Goal: Entertainment & Leisure: Consume media (video, audio)

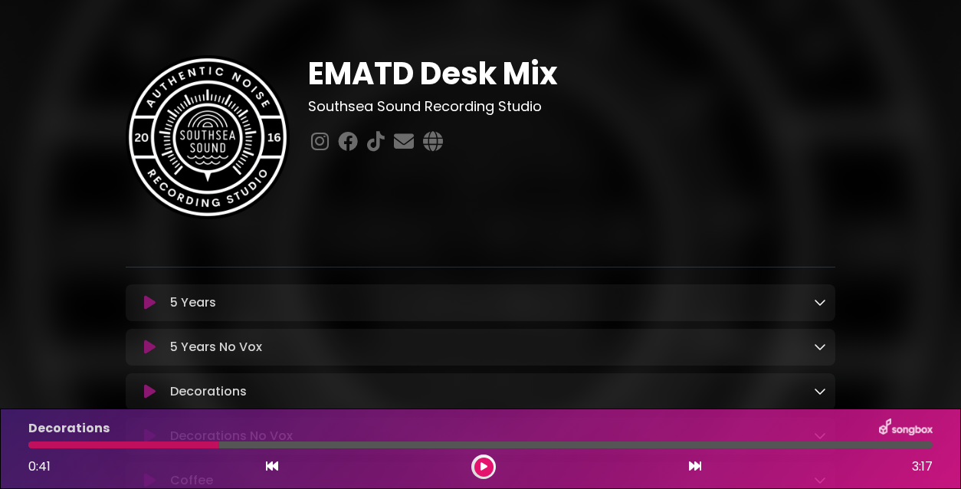
scroll to position [144, 0]
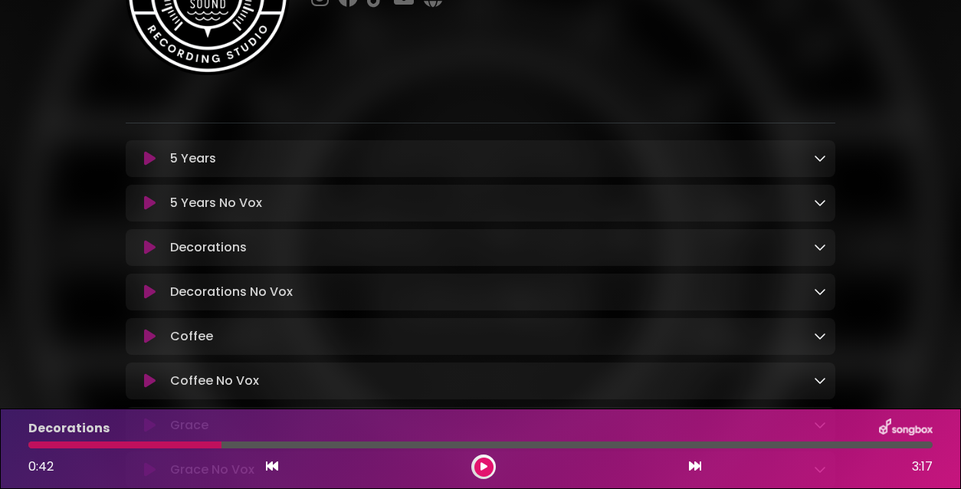
click at [486, 467] on icon at bounding box center [483, 466] width 7 height 9
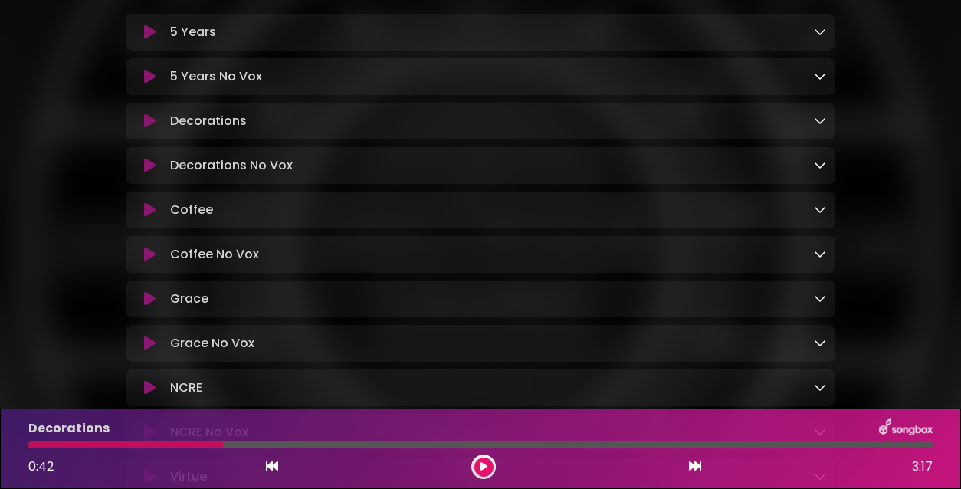
scroll to position [280, 0]
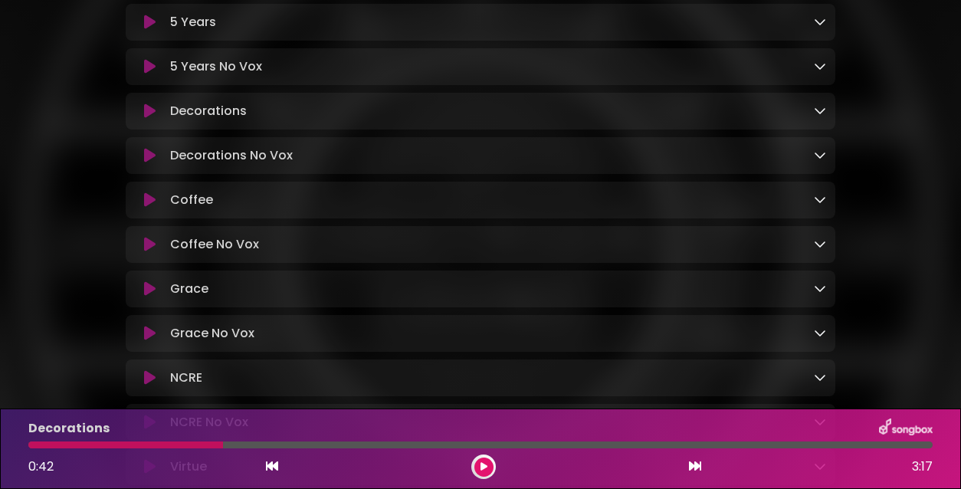
click at [149, 292] on icon at bounding box center [149, 288] width 11 height 15
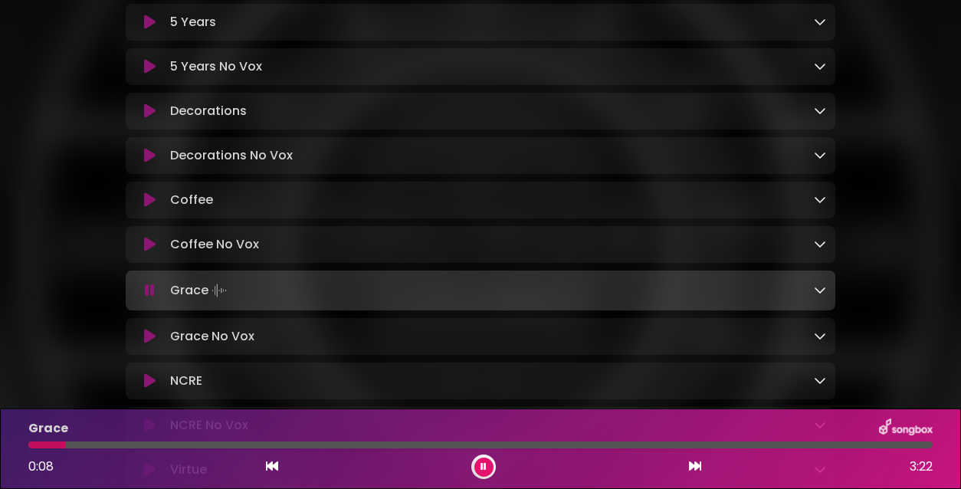
drag, startPoint x: 43, startPoint y: 447, endPoint x: 152, endPoint y: 444, distance: 108.9
click at [152, 444] on div at bounding box center [480, 444] width 904 height 7
click at [480, 467] on icon at bounding box center [483, 466] width 6 height 9
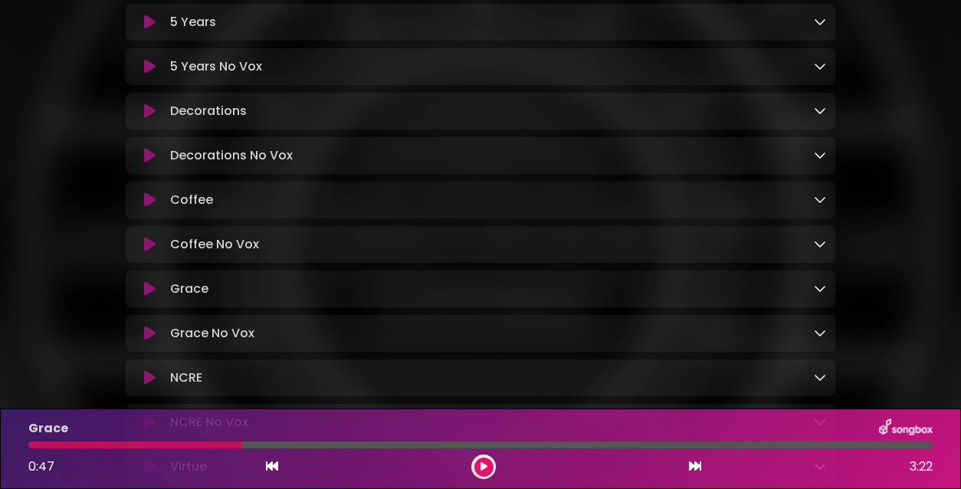
click at [484, 463] on icon at bounding box center [483, 466] width 7 height 9
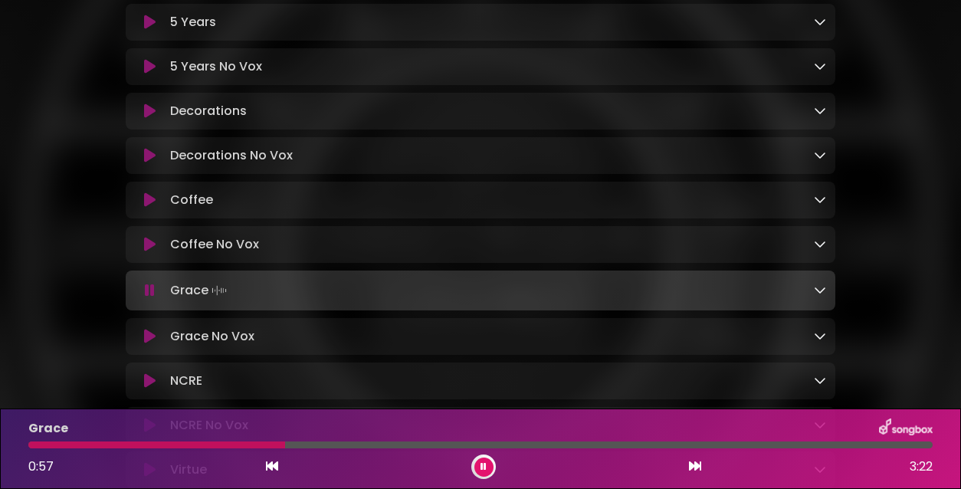
click at [484, 464] on icon at bounding box center [483, 466] width 6 height 9
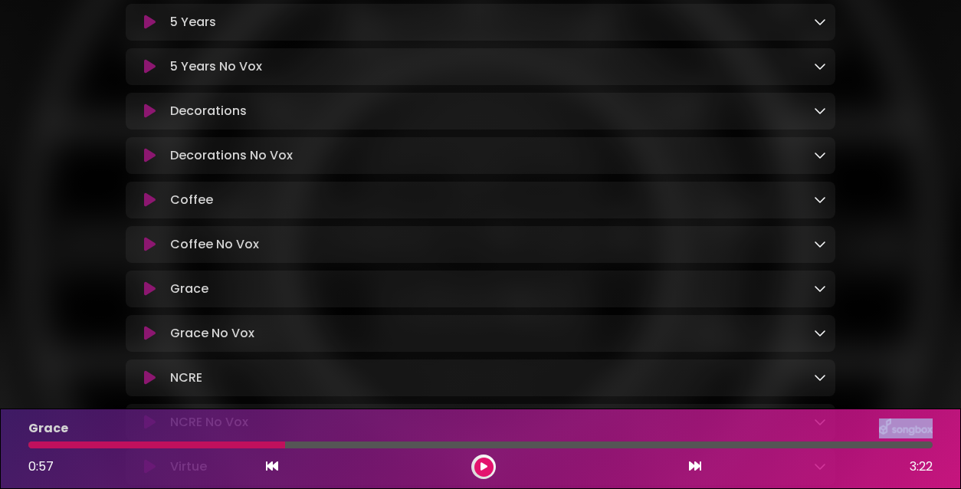
drag, startPoint x: 265, startPoint y: 446, endPoint x: 377, endPoint y: 438, distance: 112.2
click at [377, 438] on div "Grace 0:57 3:22" at bounding box center [480, 448] width 923 height 61
click at [486, 464] on icon at bounding box center [483, 466] width 7 height 9
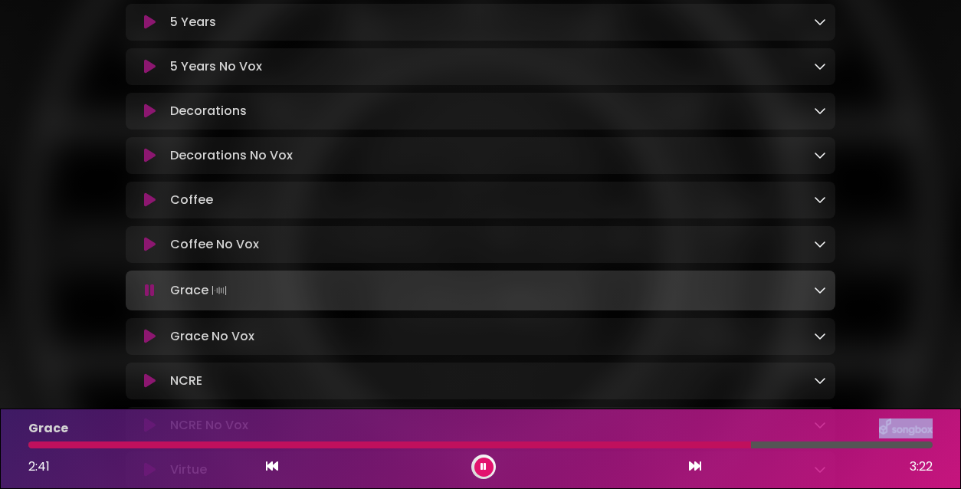
click at [484, 467] on icon at bounding box center [483, 466] width 6 height 9
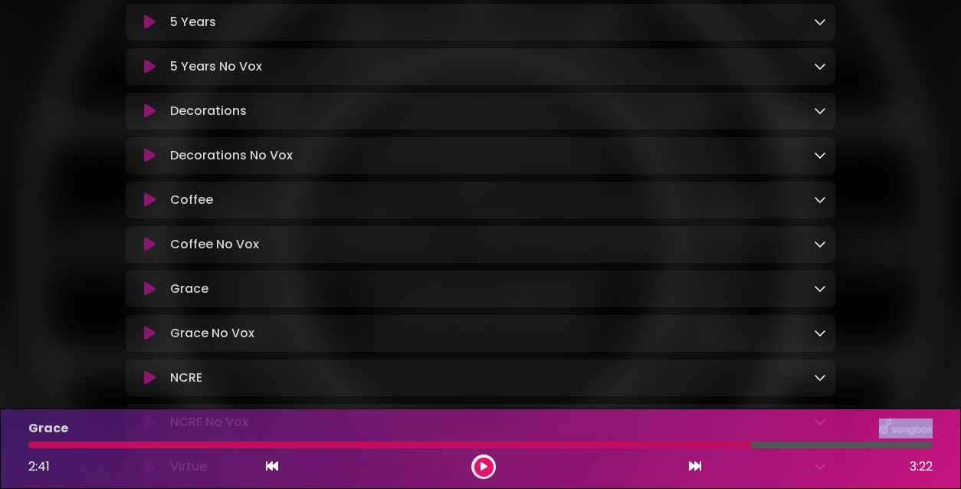
click at [480, 464] on icon at bounding box center [483, 466] width 7 height 9
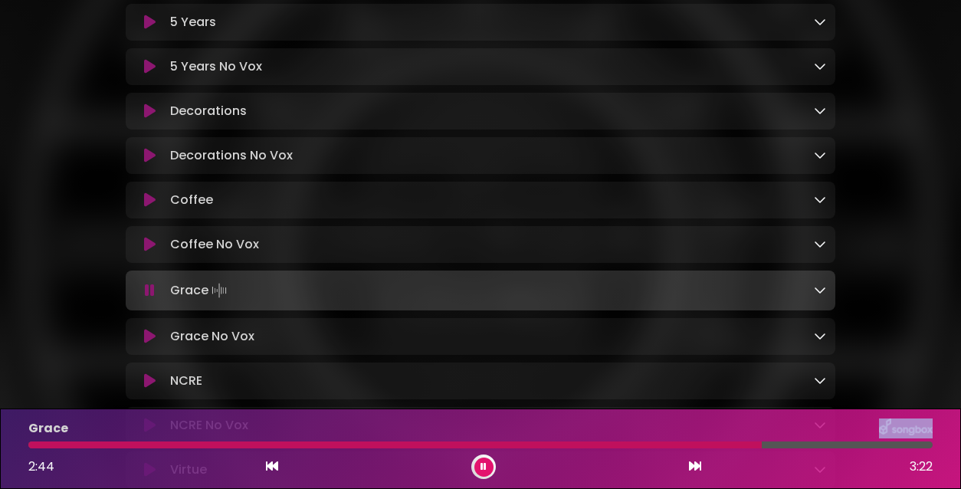
click at [722, 440] on div "Grace 2:44 3:22" at bounding box center [480, 448] width 923 height 61
click at [721, 446] on div at bounding box center [396, 444] width 736 height 7
click at [670, 450] on div "Grace 2:35 3:22" at bounding box center [480, 448] width 923 height 61
click at [670, 446] on div at bounding box center [377, 444] width 698 height 7
click at [621, 445] on div at bounding box center [351, 444] width 646 height 7
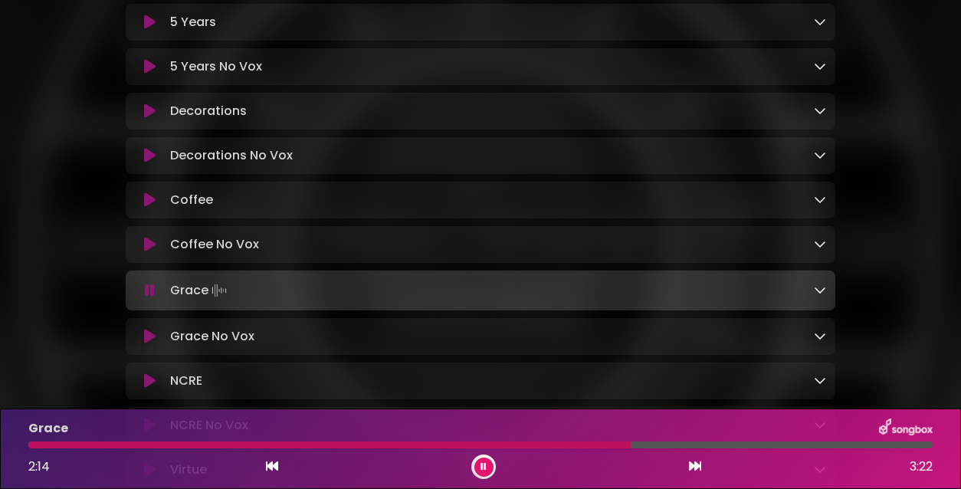
click at [550, 448] on div "Grace 2:14 3:22" at bounding box center [480, 448] width 923 height 61
click at [550, 445] on div at bounding box center [330, 444] width 605 height 7
click at [486, 447] on div at bounding box center [325, 444] width 595 height 7
click at [434, 445] on div at bounding box center [265, 444] width 475 height 7
click at [483, 466] on icon at bounding box center [483, 466] width 6 height 9
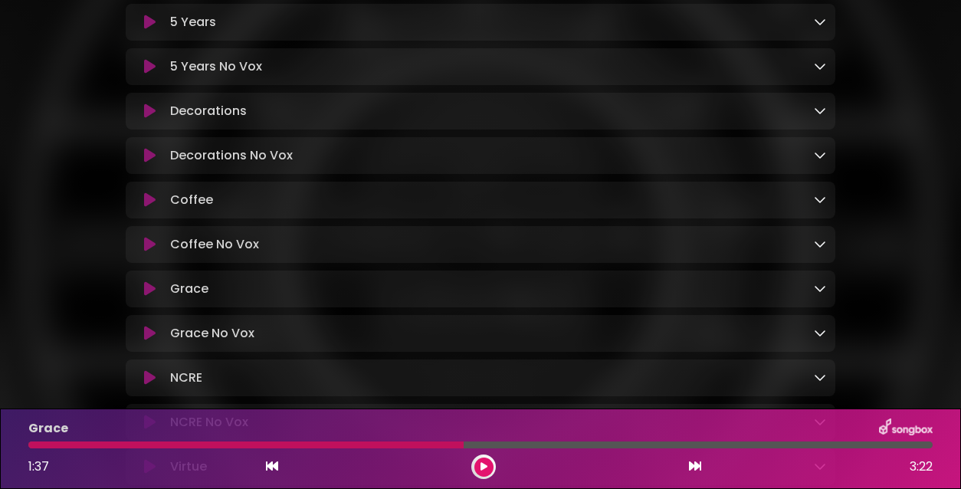
click at [147, 382] on icon at bounding box center [149, 377] width 11 height 15
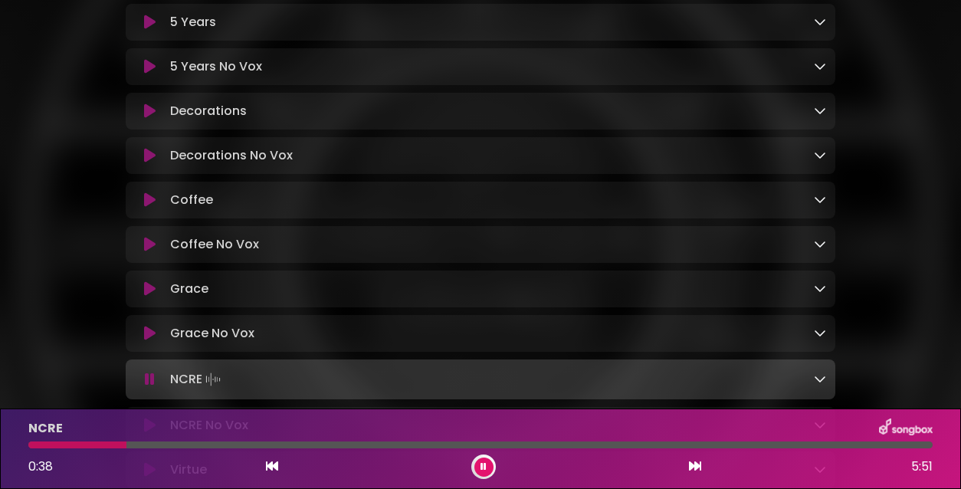
click at [486, 467] on icon at bounding box center [483, 466] width 6 height 9
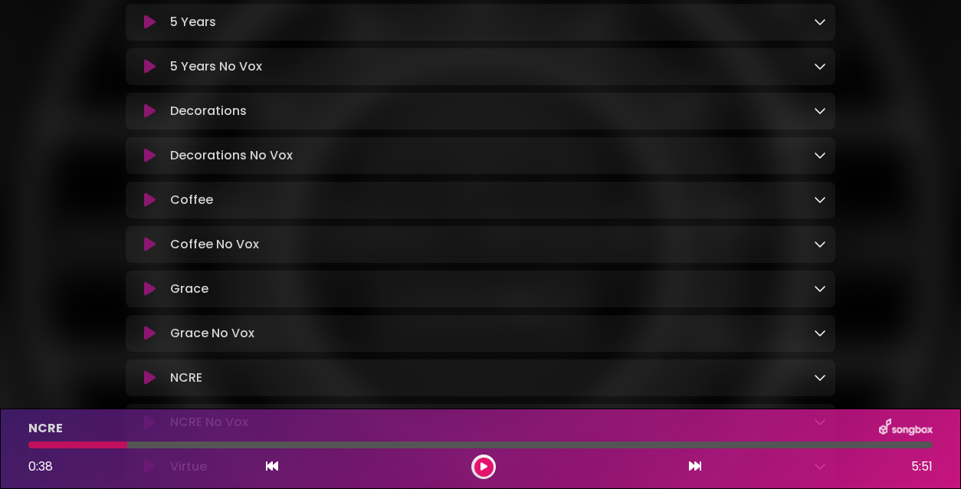
click at [484, 468] on icon at bounding box center [483, 466] width 7 height 9
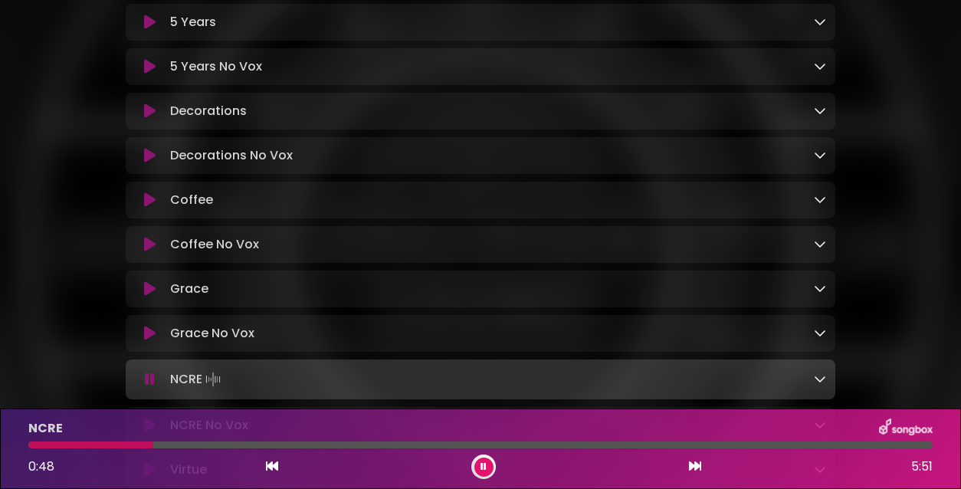
click at [484, 468] on icon at bounding box center [483, 466] width 6 height 9
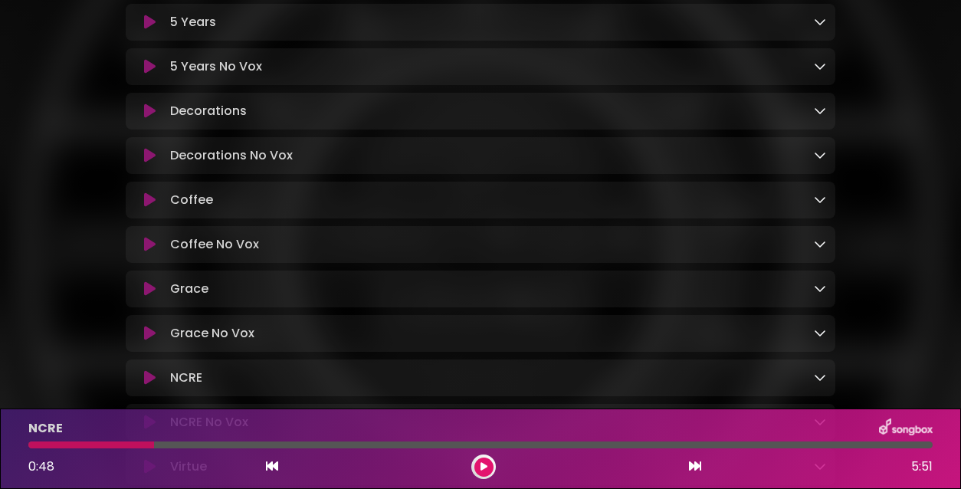
click at [487, 465] on button at bounding box center [483, 466] width 19 height 19
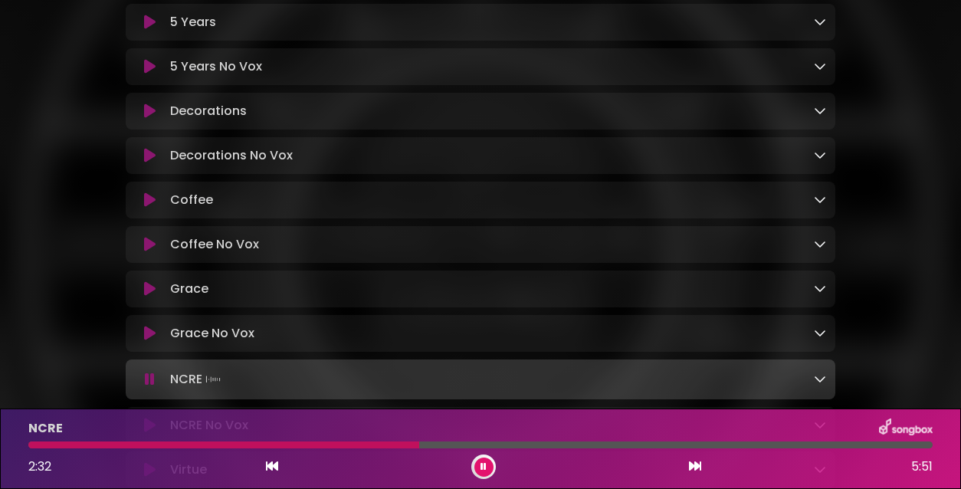
click at [484, 464] on icon at bounding box center [483, 466] width 6 height 9
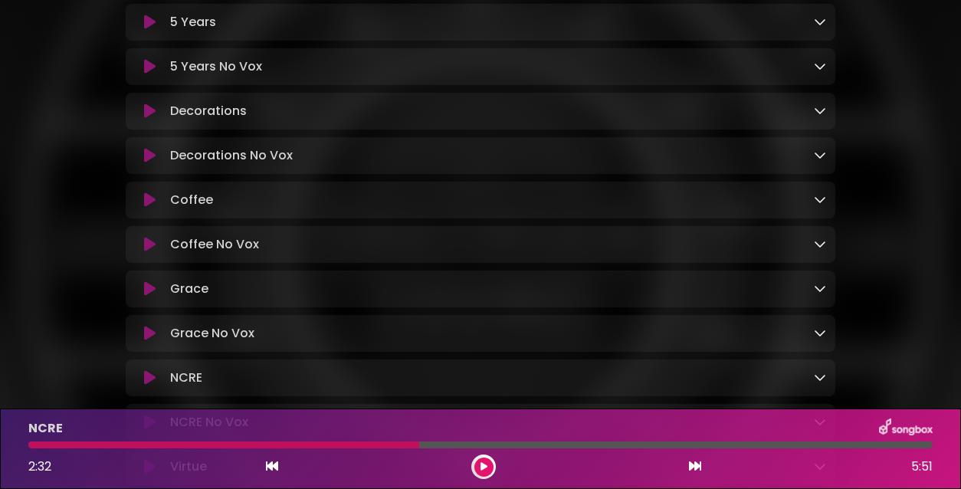
click at [488, 482] on div "NCRE 2:32 5:51" at bounding box center [480, 448] width 961 height 80
click at [484, 467] on icon at bounding box center [483, 466] width 7 height 9
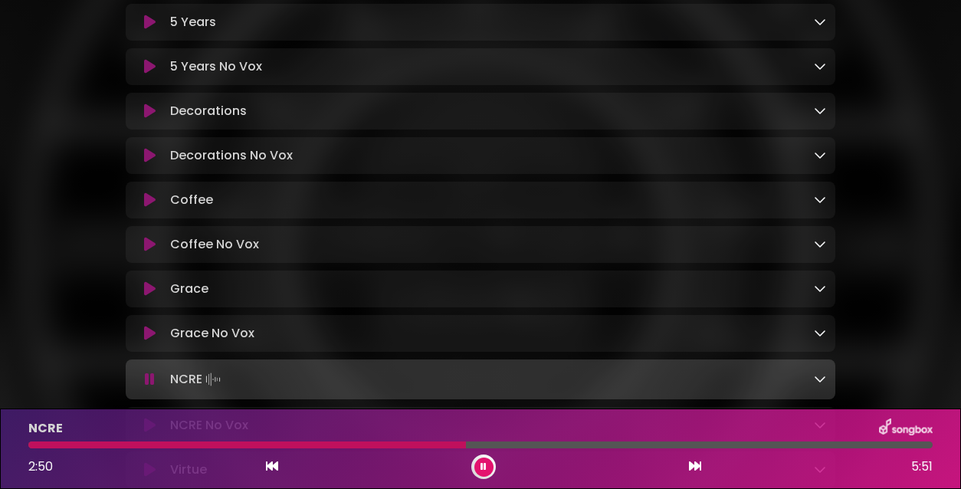
click at [480, 463] on button at bounding box center [483, 466] width 19 height 19
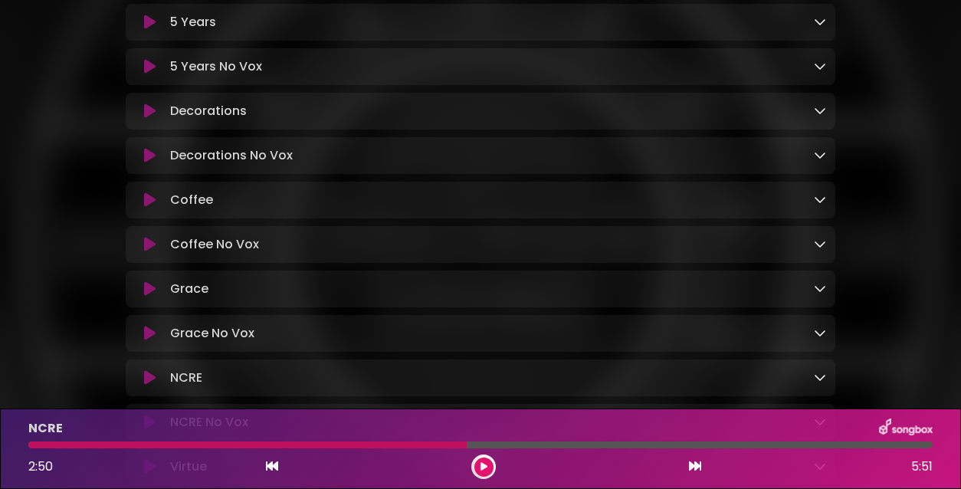
click at [483, 467] on icon at bounding box center [483, 466] width 7 height 9
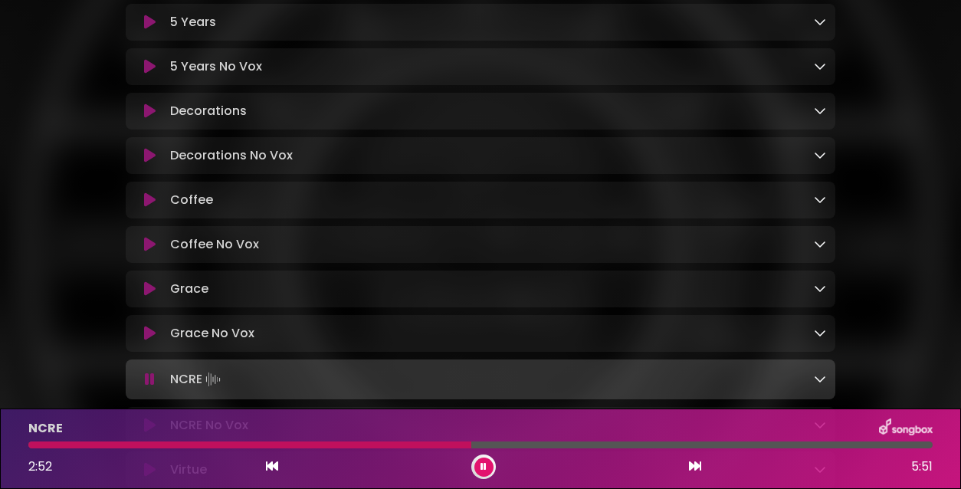
click at [439, 447] on div at bounding box center [249, 444] width 443 height 7
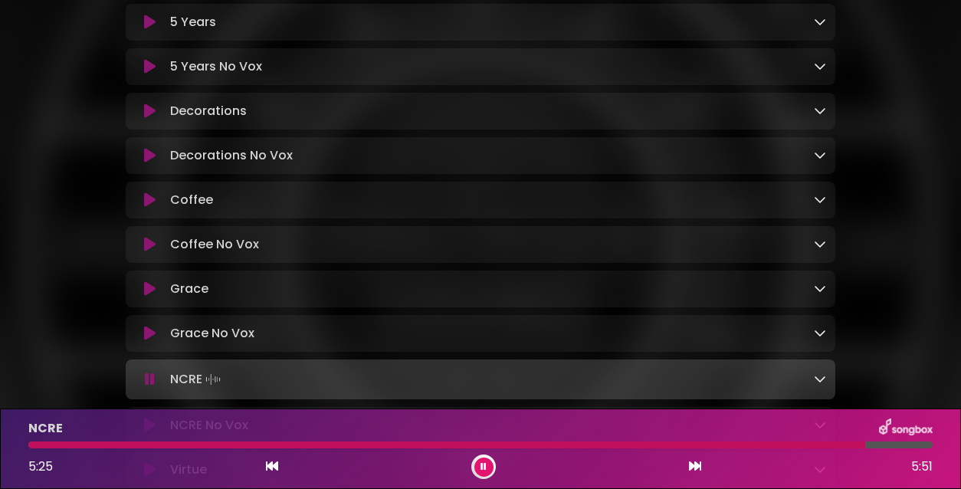
click at [476, 467] on button at bounding box center [483, 466] width 19 height 19
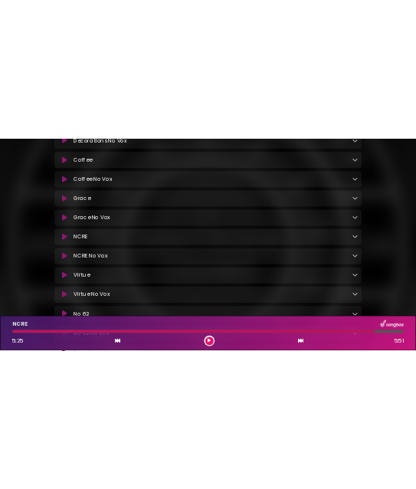
scroll to position [444, 0]
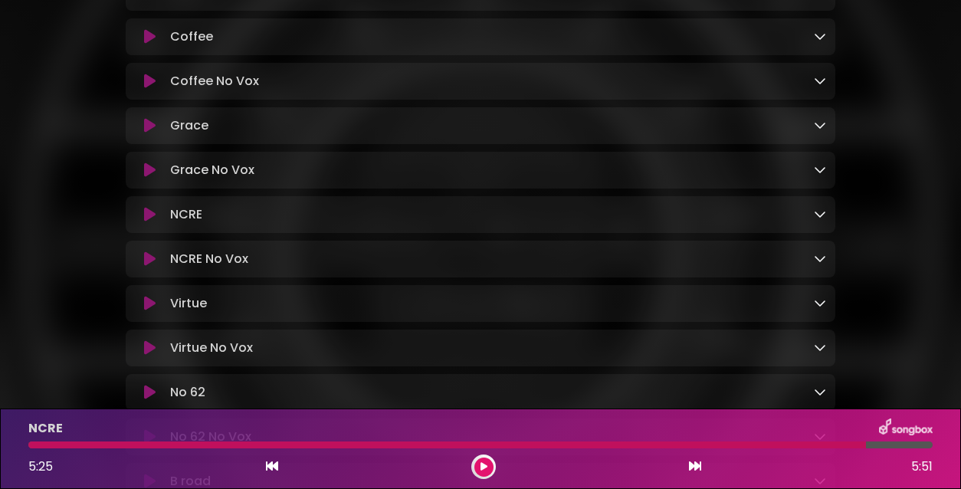
click at [147, 307] on icon at bounding box center [149, 303] width 11 height 15
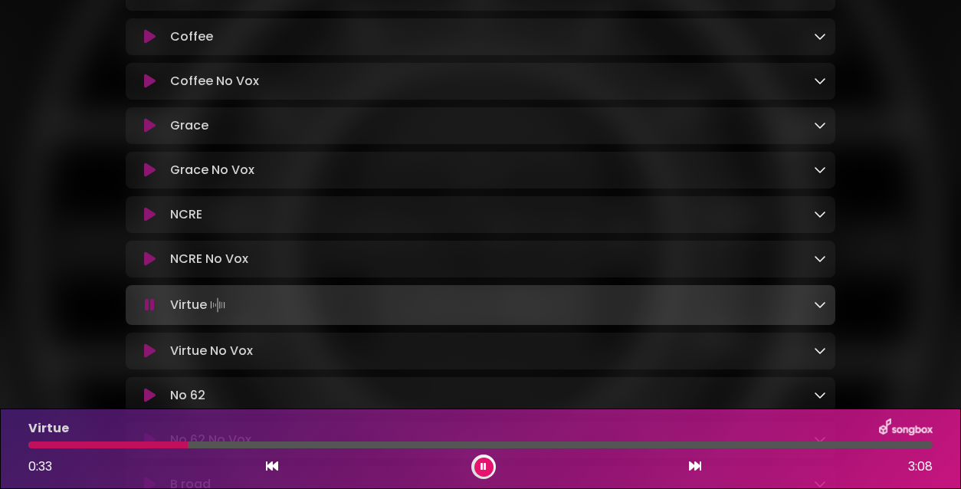
click at [482, 467] on icon at bounding box center [483, 466] width 6 height 9
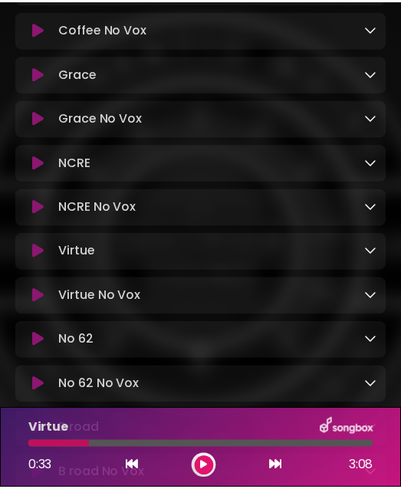
scroll to position [431, 0]
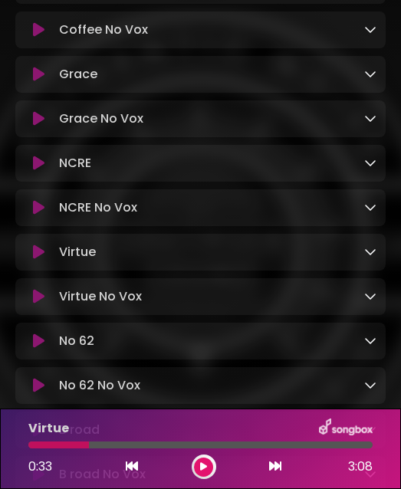
click at [205, 467] on icon at bounding box center [203, 466] width 7 height 9
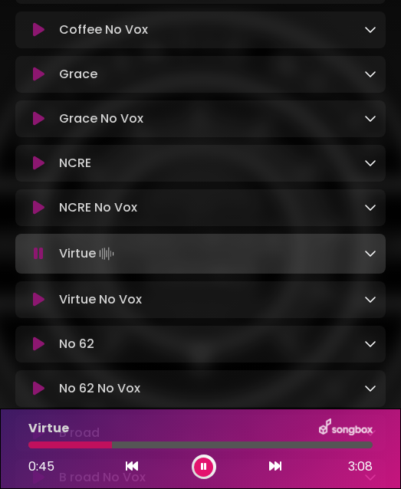
click at [203, 467] on icon at bounding box center [204, 466] width 6 height 9
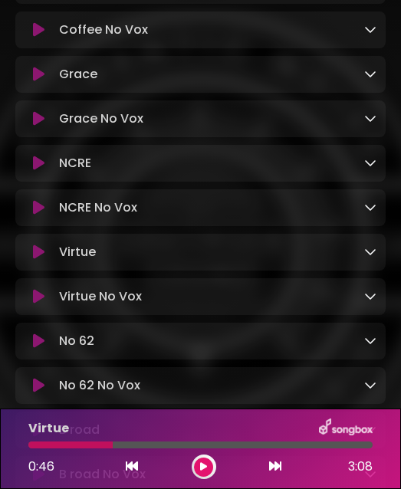
click at [79, 445] on div at bounding box center [70, 444] width 84 height 7
click at [102, 444] on div at bounding box center [70, 444] width 84 height 7
drag, startPoint x: 102, startPoint y: 444, endPoint x: 201, endPoint y: 457, distance: 99.7
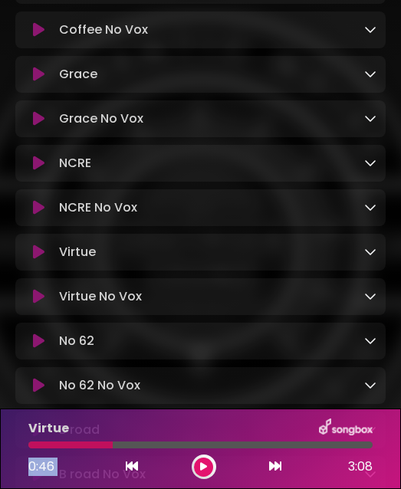
click at [201, 457] on div "Virtue 0:46 3:08" at bounding box center [200, 448] width 362 height 61
click at [201, 461] on button at bounding box center [203, 466] width 19 height 19
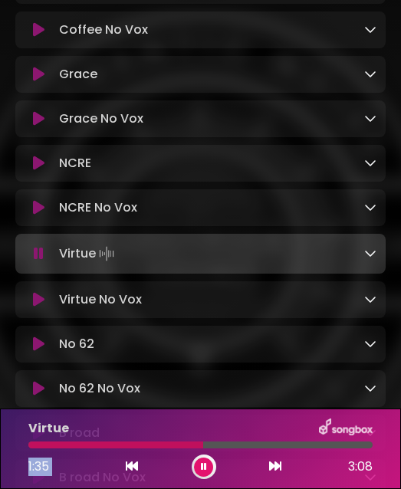
click at [82, 448] on div "Virtue 1:35 3:08" at bounding box center [200, 448] width 362 height 61
click at [82, 448] on div "Virtue 1:36 3:08" at bounding box center [200, 448] width 362 height 61
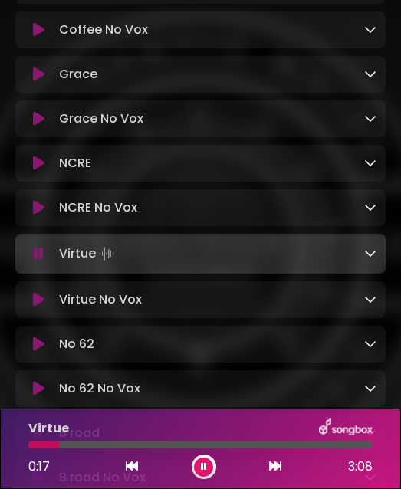
drag, startPoint x: 206, startPoint y: 446, endPoint x: 60, endPoint y: 445, distance: 146.4
click at [60, 445] on div at bounding box center [43, 444] width 31 height 7
click at [202, 467] on icon at bounding box center [204, 466] width 6 height 9
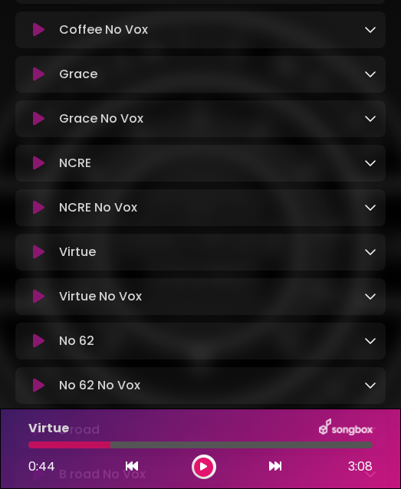
click at [202, 467] on icon at bounding box center [203, 466] width 7 height 9
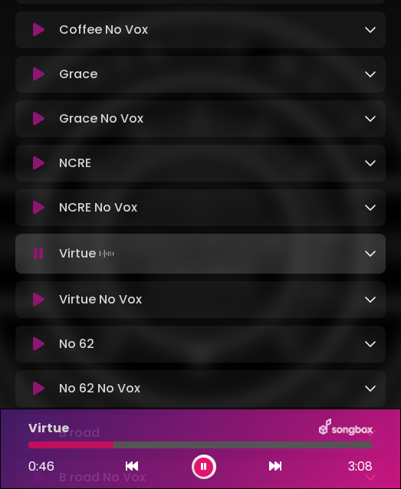
click at [205, 467] on icon at bounding box center [204, 466] width 6 height 9
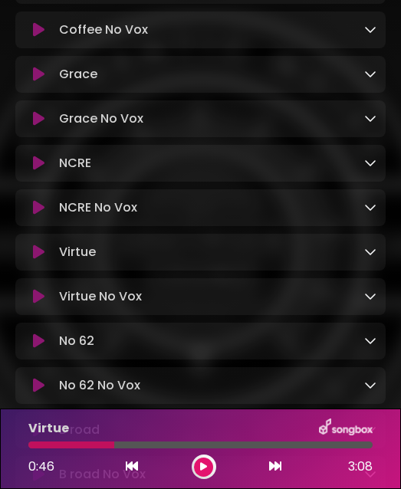
click at [201, 465] on icon at bounding box center [203, 466] width 7 height 9
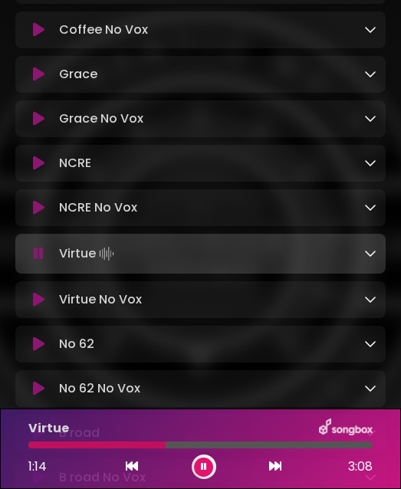
click at [202, 467] on icon at bounding box center [204, 466] width 6 height 9
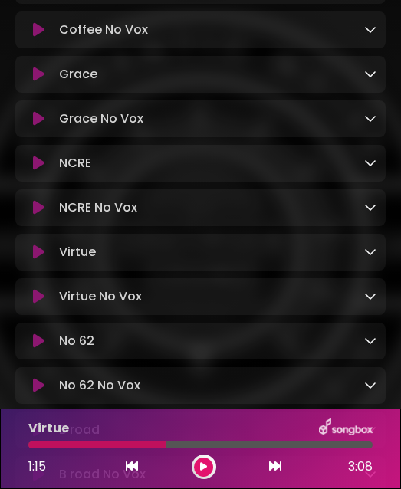
click at [203, 466] on icon at bounding box center [203, 466] width 7 height 9
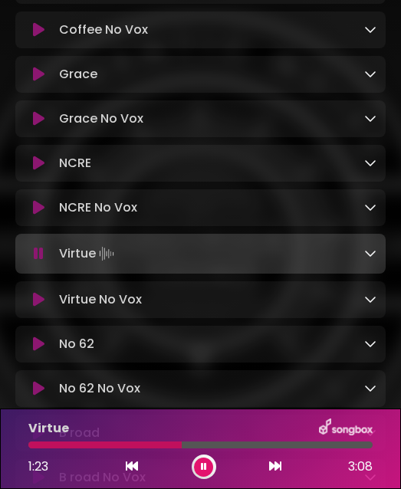
click at [205, 465] on icon at bounding box center [204, 466] width 6 height 9
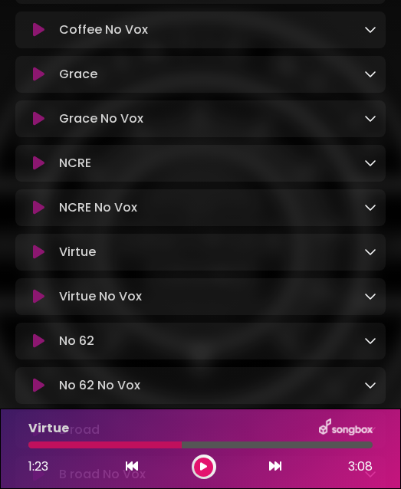
click at [203, 465] on icon at bounding box center [203, 466] width 7 height 9
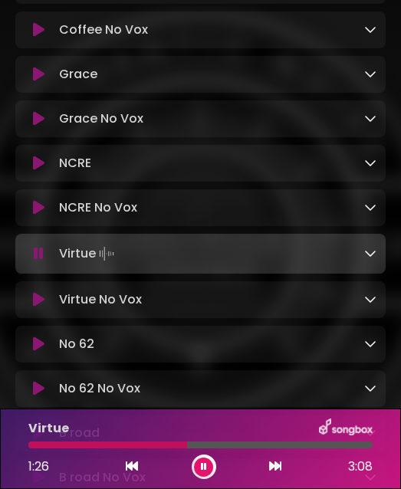
click at [163, 445] on div at bounding box center [107, 444] width 159 height 7
click at [163, 445] on div at bounding box center [200, 444] width 344 height 7
click at [202, 467] on icon at bounding box center [204, 466] width 6 height 9
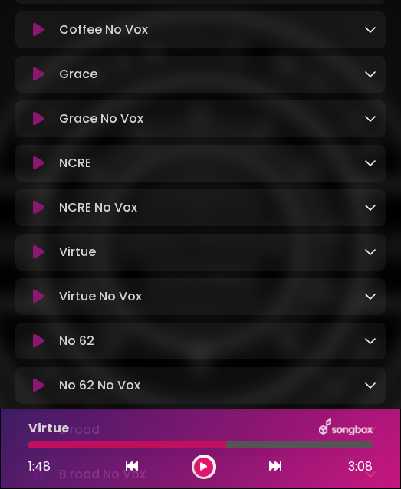
click at [203, 467] on icon at bounding box center [203, 466] width 7 height 9
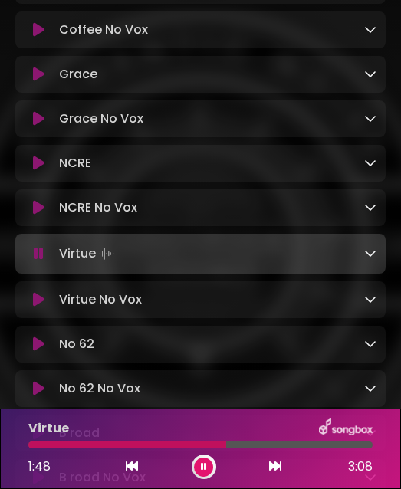
click at [202, 444] on div at bounding box center [127, 444] width 198 height 7
click at [202, 444] on div at bounding box center [200, 444] width 344 height 7
click at [202, 466] on icon at bounding box center [204, 466] width 6 height 9
click at [39, 346] on icon at bounding box center [38, 343] width 11 height 15
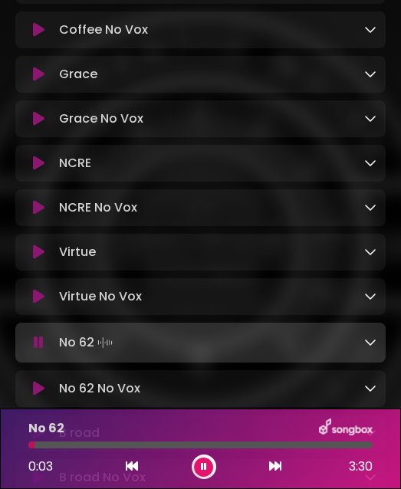
click at [204, 466] on icon at bounding box center [204, 466] width 6 height 9
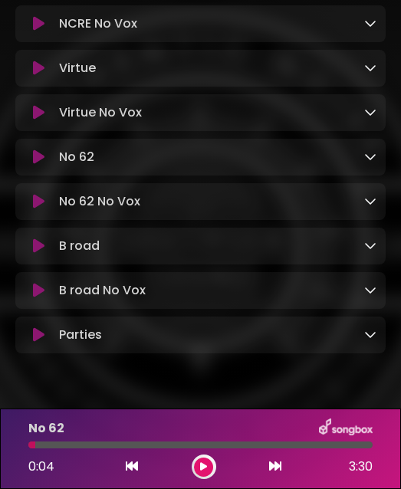
scroll to position [620, 0]
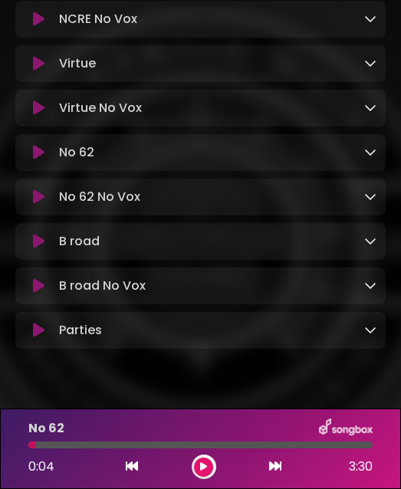
click at [37, 248] on icon at bounding box center [38, 241] width 11 height 15
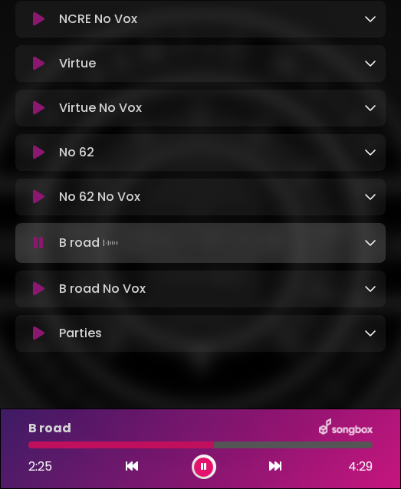
click at [202, 464] on icon at bounding box center [204, 466] width 6 height 9
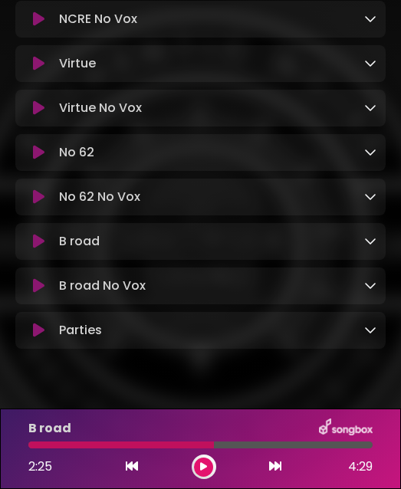
click at [38, 335] on icon at bounding box center [38, 330] width 11 height 15
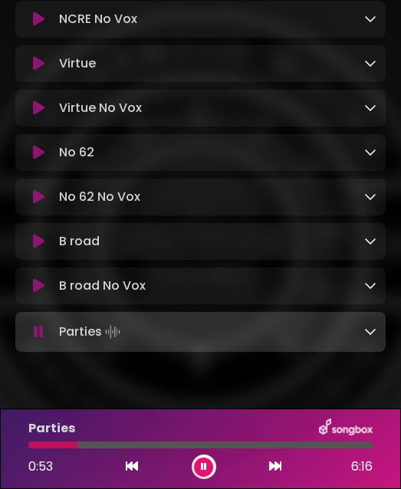
click at [205, 468] on icon at bounding box center [204, 466] width 6 height 9
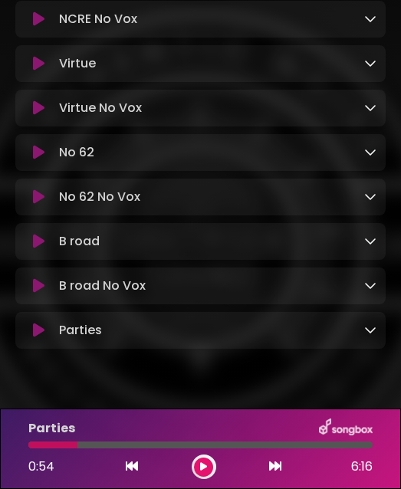
click at [32, 445] on div at bounding box center [52, 444] width 49 height 7
drag, startPoint x: 76, startPoint y: 448, endPoint x: 6, endPoint y: 443, distance: 69.9
click at [6, 443] on div "Parties 0:54 6:16" at bounding box center [200, 448] width 401 height 80
click at [32, 449] on div "Parties 0:54 6:16" at bounding box center [200, 448] width 362 height 61
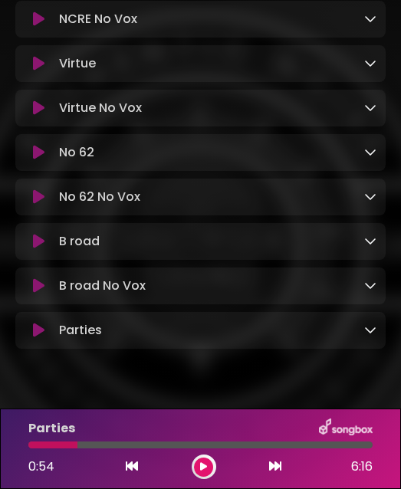
click at [32, 449] on div "Parties 0:54 6:16" at bounding box center [200, 448] width 362 height 61
click at [0, 436] on html "× EMATD Desk Mix Southsea Sound Recording Studio" at bounding box center [200, 244] width 401 height 489
click at [204, 467] on icon at bounding box center [203, 466] width 7 height 9
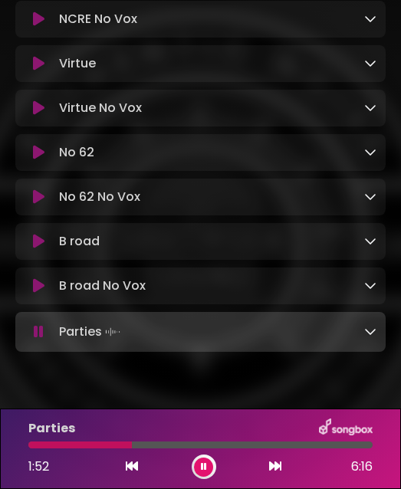
click at [203, 467] on icon at bounding box center [204, 466] width 6 height 9
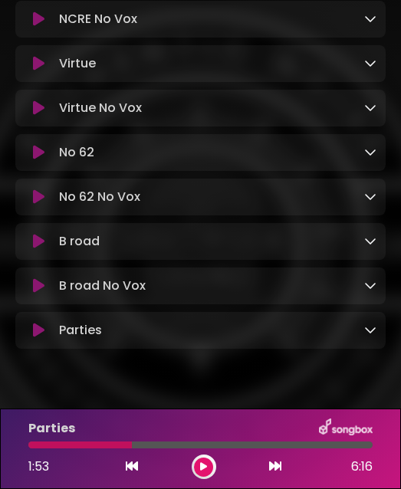
click at [206, 465] on icon at bounding box center [203, 466] width 7 height 9
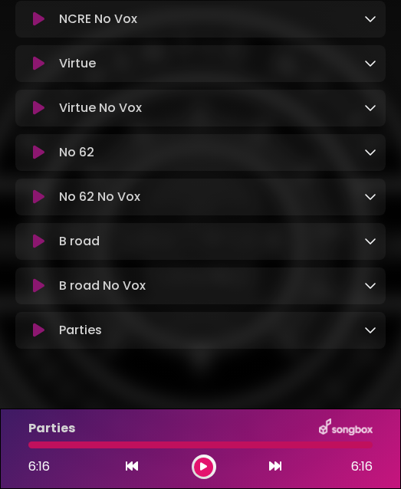
click at [204, 460] on button at bounding box center [203, 466] width 19 height 19
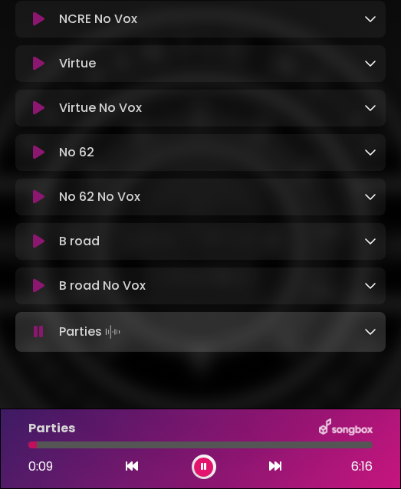
click at [204, 466] on icon at bounding box center [204, 466] width 6 height 9
